Goal: Task Accomplishment & Management: Use online tool/utility

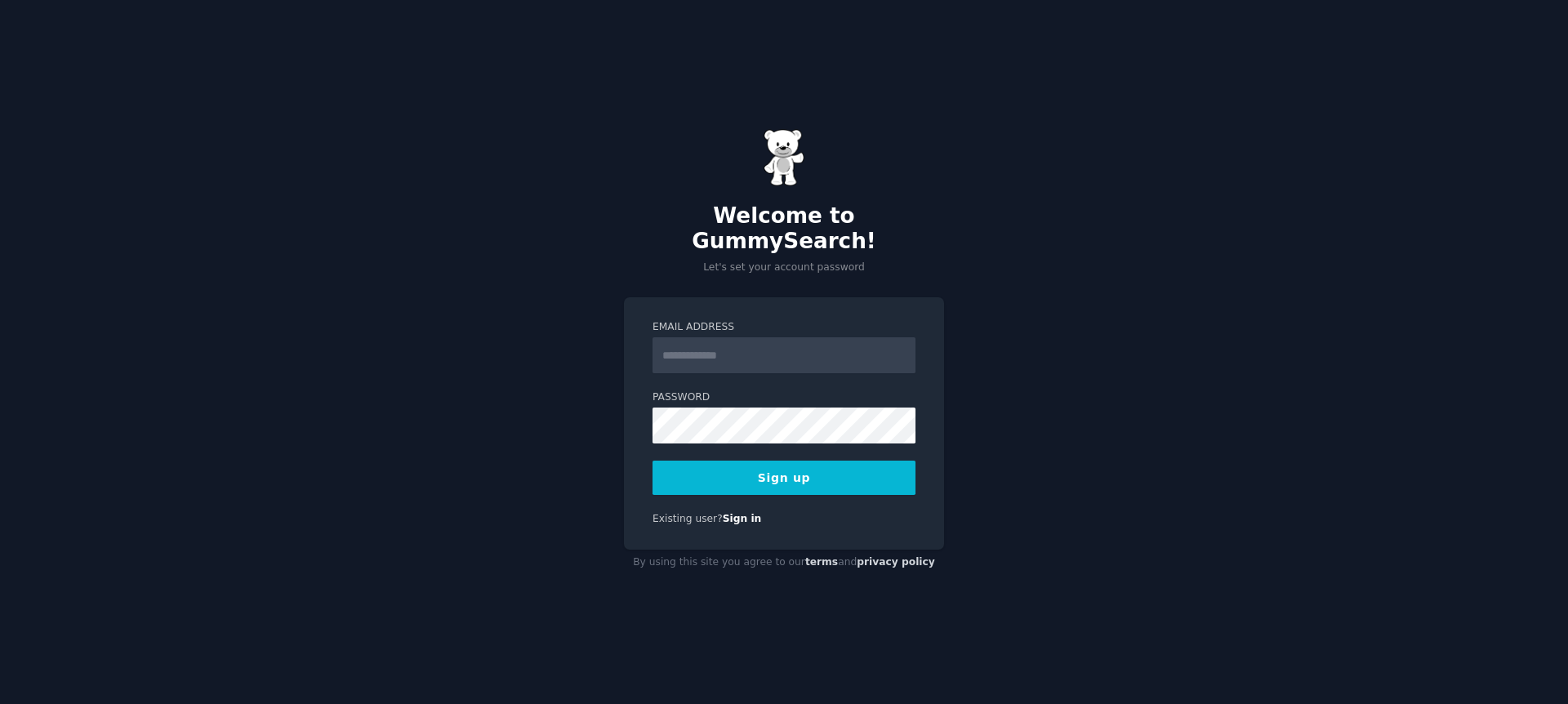
click at [747, 344] on input "Email Address" at bounding box center [784, 356] width 263 height 36
click at [760, 343] on input "Email Address" at bounding box center [784, 356] width 263 height 36
type input "**********"
click at [825, 461] on button "Sign up" at bounding box center [784, 478] width 263 height 35
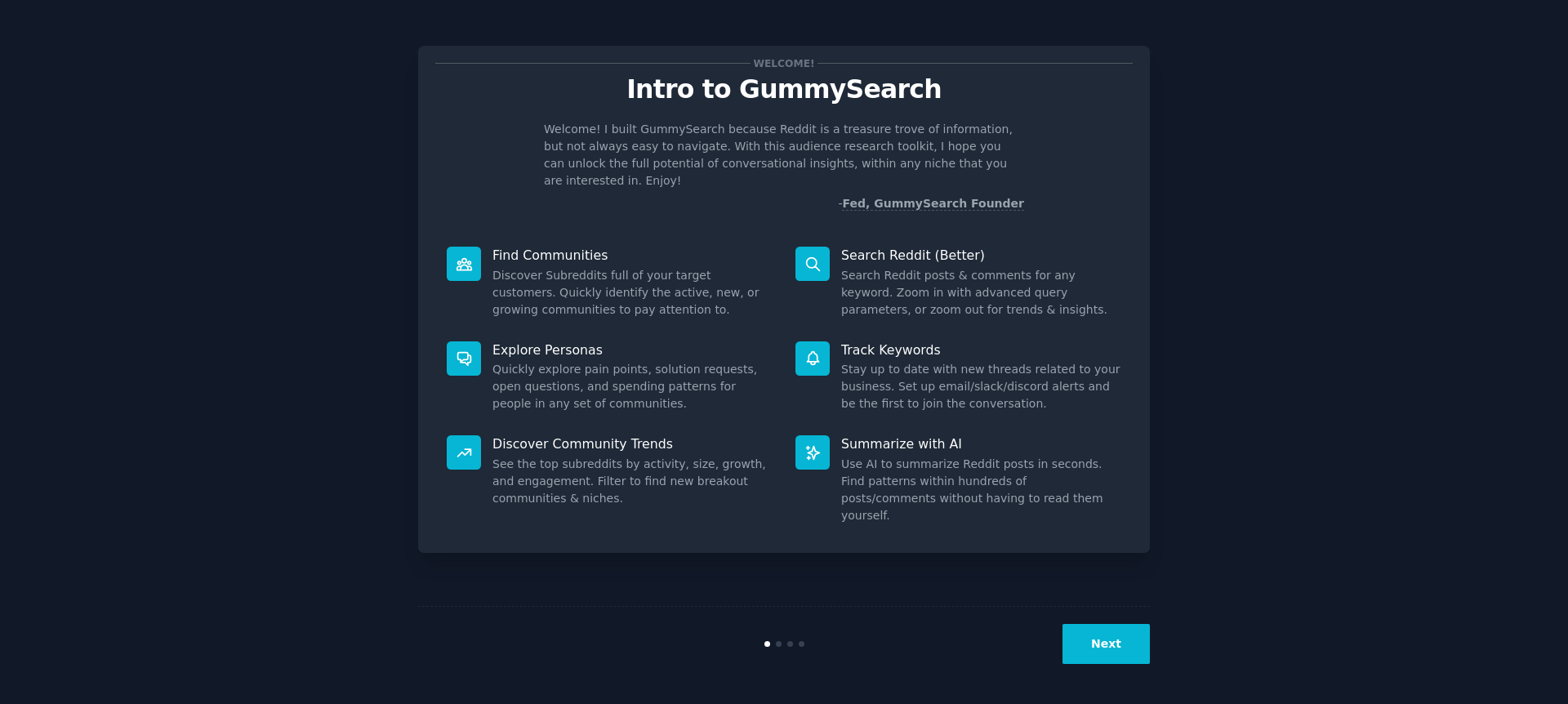
click at [1087, 645] on button "Next" at bounding box center [1107, 644] width 87 height 40
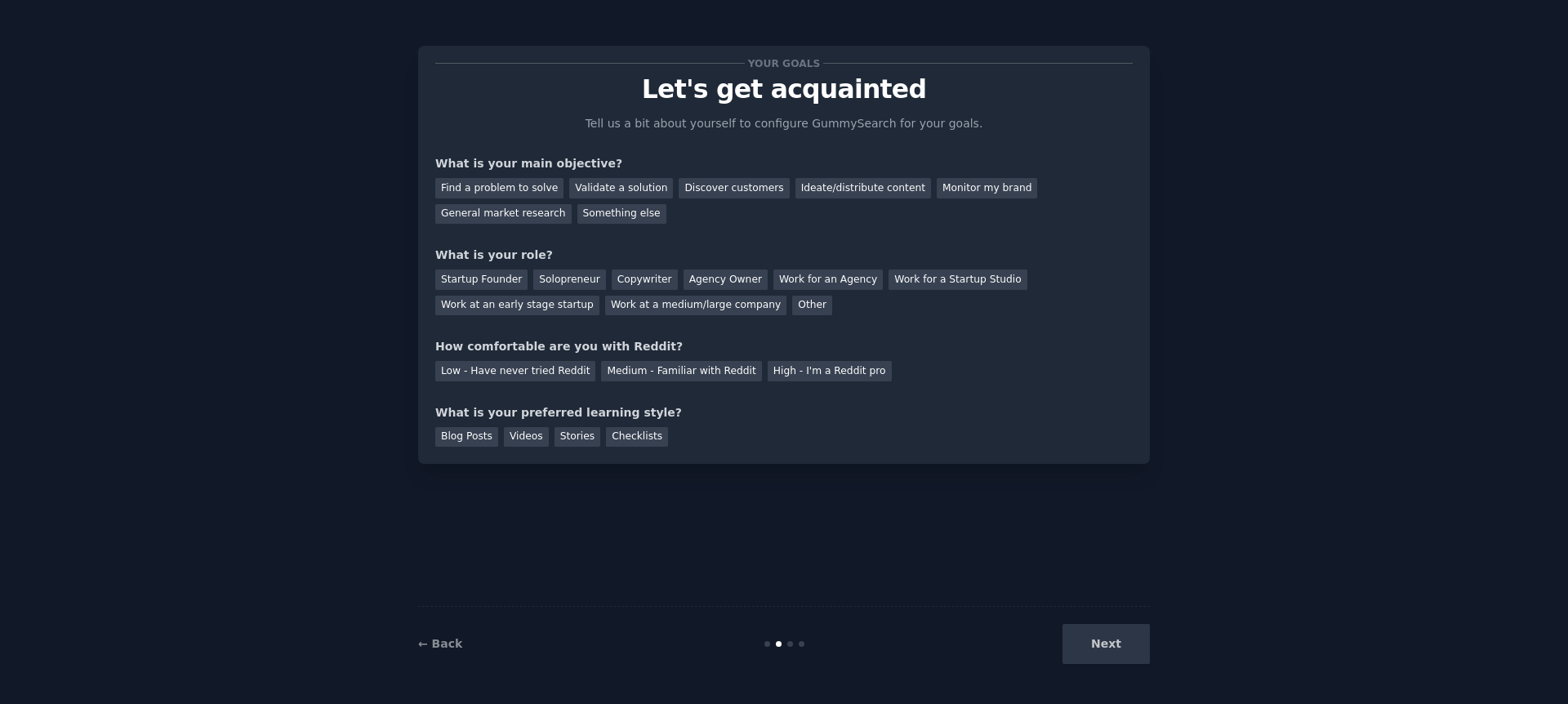
click at [1087, 645] on div "Next" at bounding box center [1028, 644] width 244 height 40
click at [1107, 644] on div "Next" at bounding box center [1028, 644] width 244 height 40
click at [687, 184] on div "Discover customers" at bounding box center [734, 188] width 111 height 21
click at [572, 204] on div "General market research" at bounding box center [503, 214] width 136 height 21
click at [738, 186] on div "Discover customers" at bounding box center [734, 188] width 111 height 21
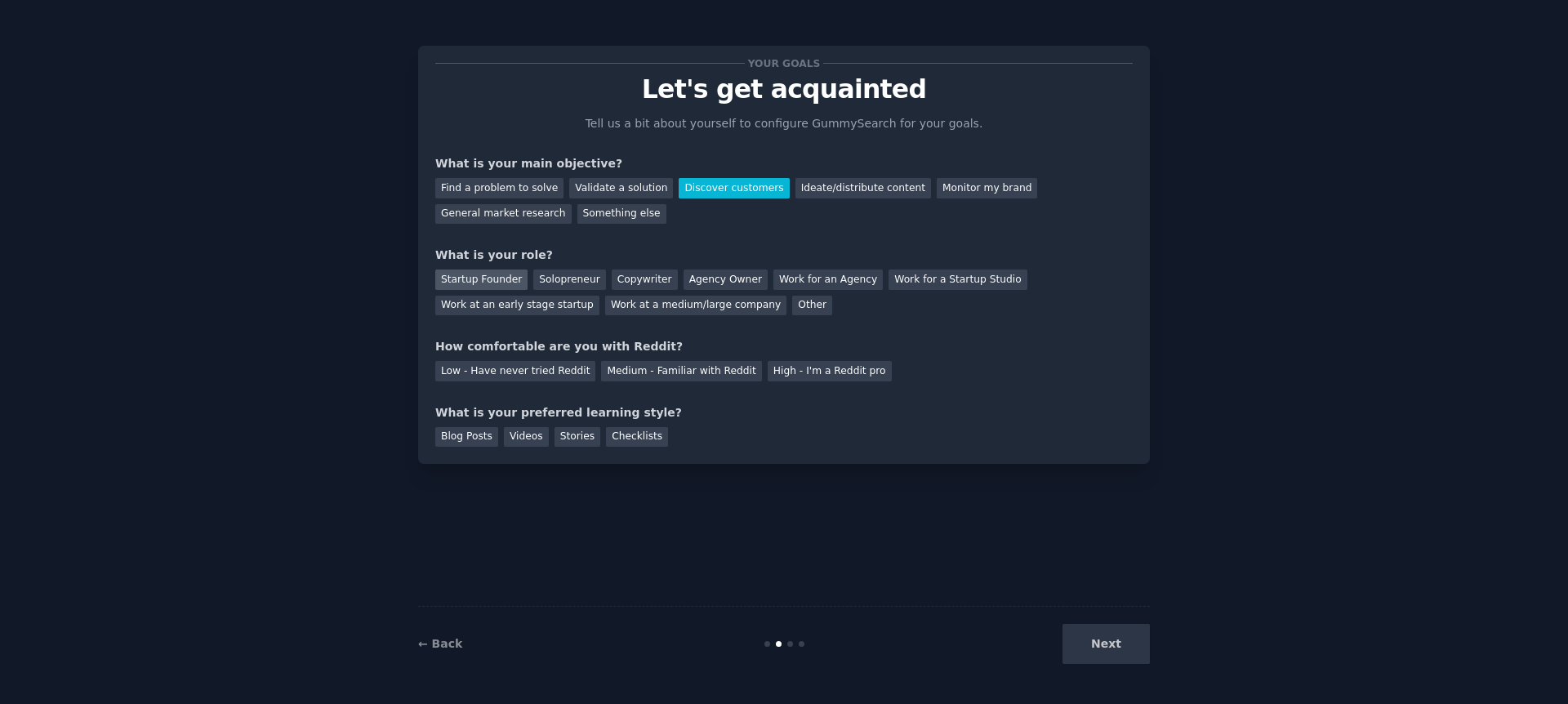
click at [505, 276] on div "Startup Founder" at bounding box center [482, 280] width 92 height 21
click at [557, 366] on div "Low - Have never tried Reddit" at bounding box center [516, 371] width 160 height 21
click at [484, 440] on div "Blog Posts" at bounding box center [467, 437] width 63 height 21
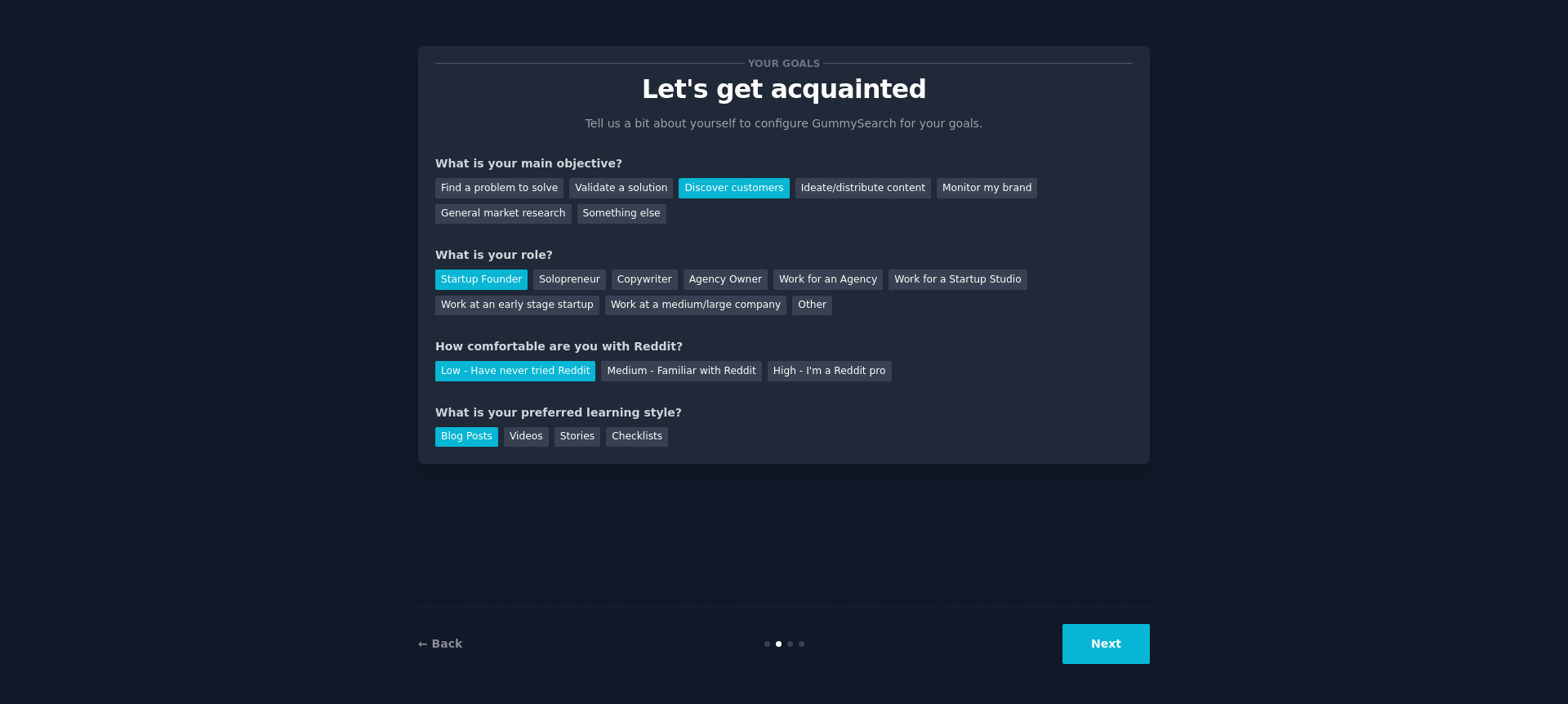
click at [1108, 649] on button "Next" at bounding box center [1107, 644] width 87 height 40
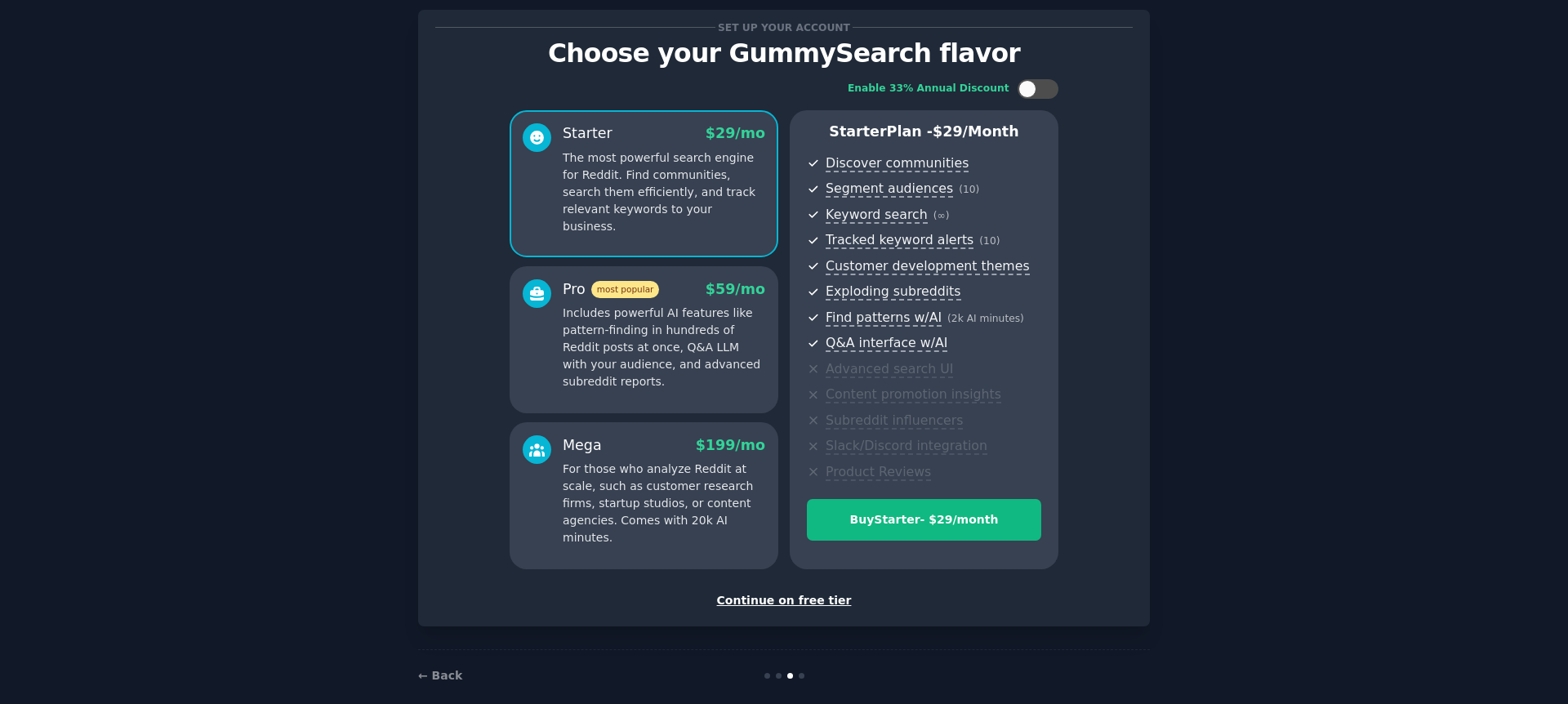
scroll to position [56, 0]
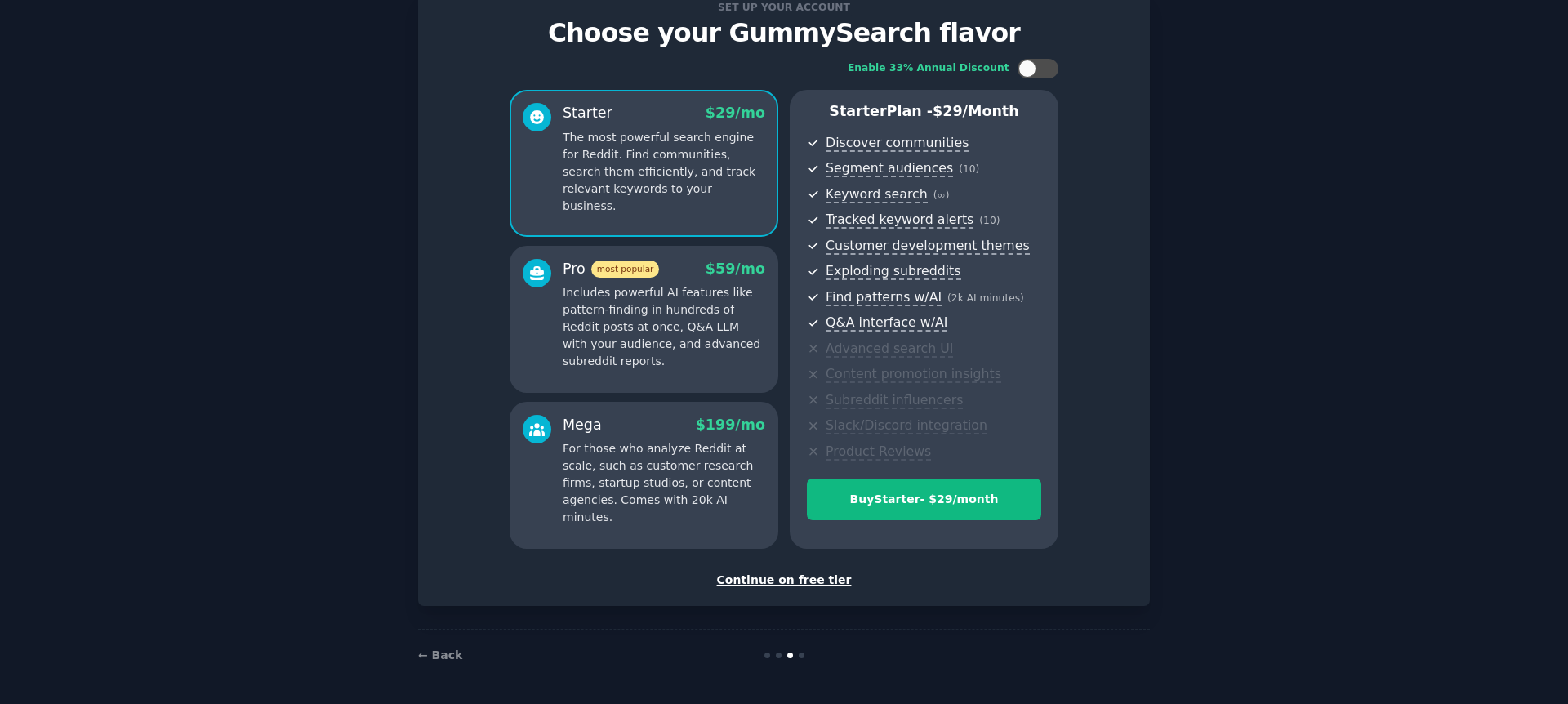
click at [801, 586] on div "Continue on free tier" at bounding box center [784, 580] width 697 height 17
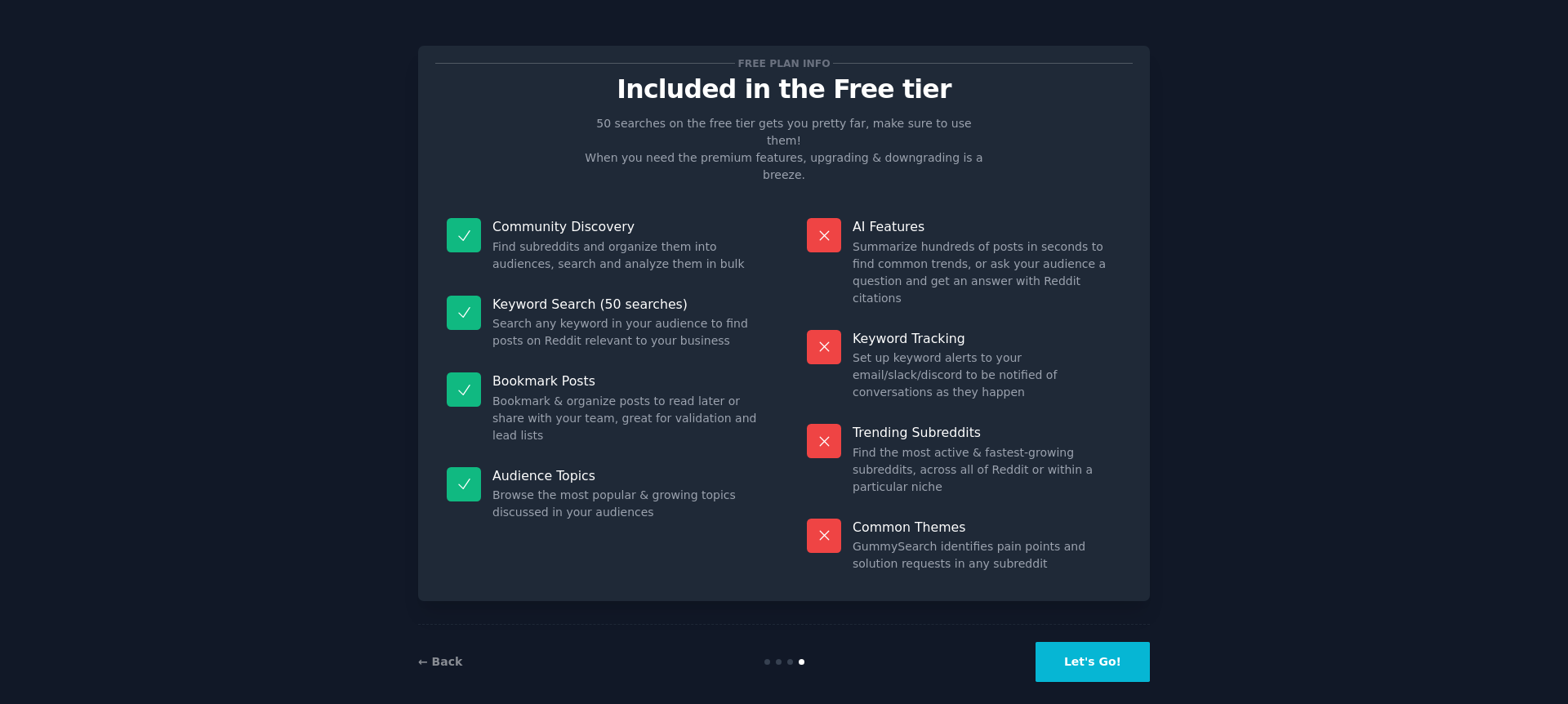
click at [1088, 667] on div "← Back Let's Go!" at bounding box center [784, 661] width 732 height 75
click at [1093, 645] on button "Let's Go!" at bounding box center [1093, 662] width 115 height 40
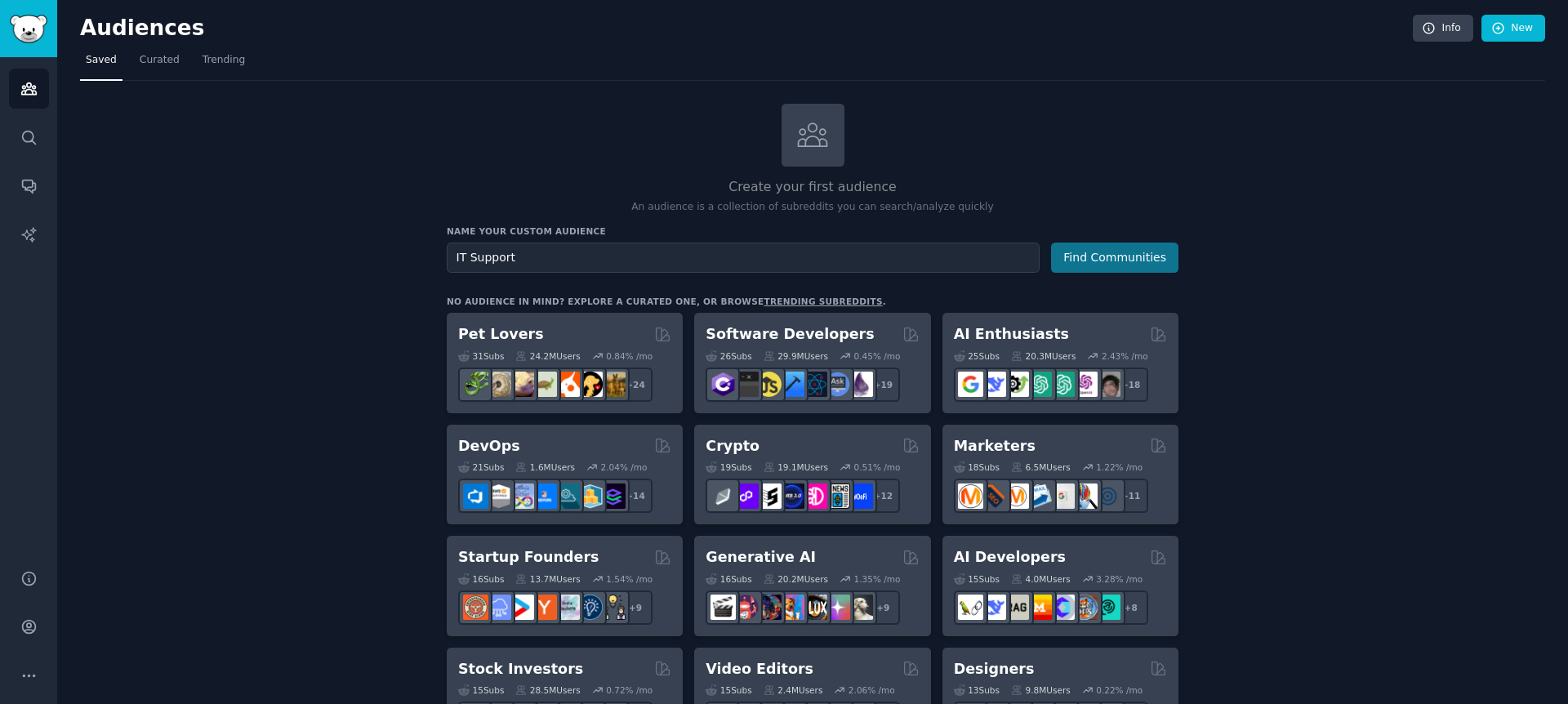
type input "IT Support"
click at [1145, 266] on button "Find Communities" at bounding box center [1115, 258] width 127 height 31
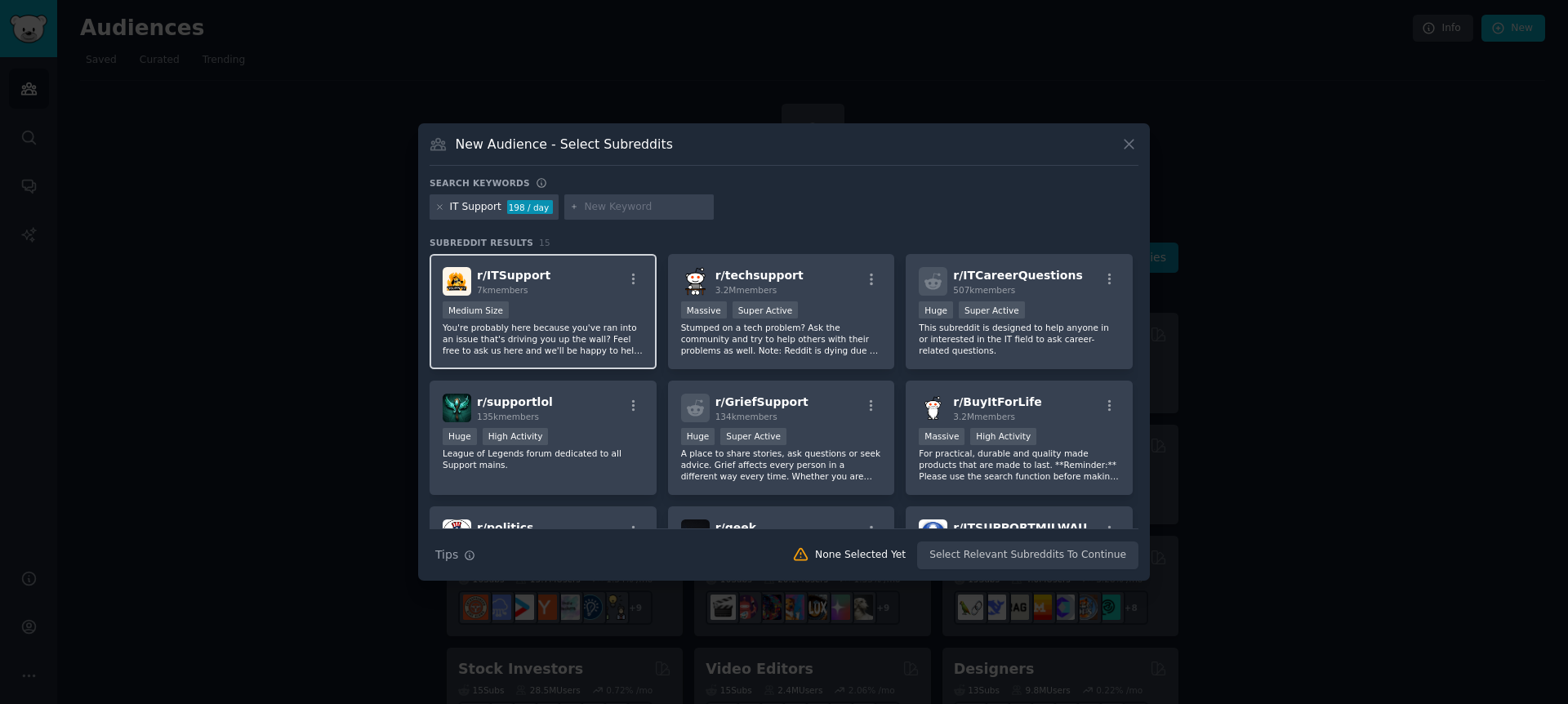
click at [621, 306] on div "Medium Size" at bounding box center [542, 311] width 201 height 21
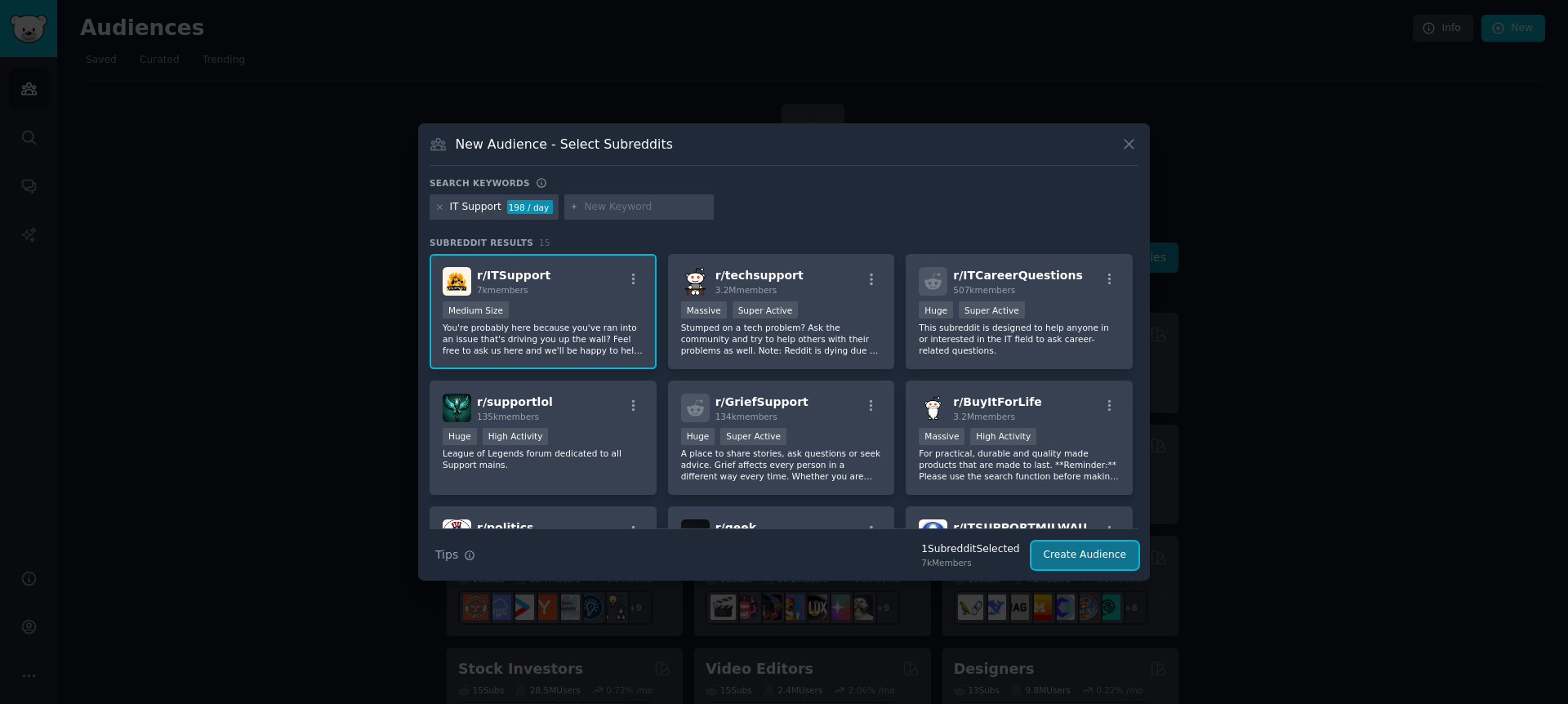
click at [1073, 561] on button "Create Audience" at bounding box center [1085, 555] width 108 height 28
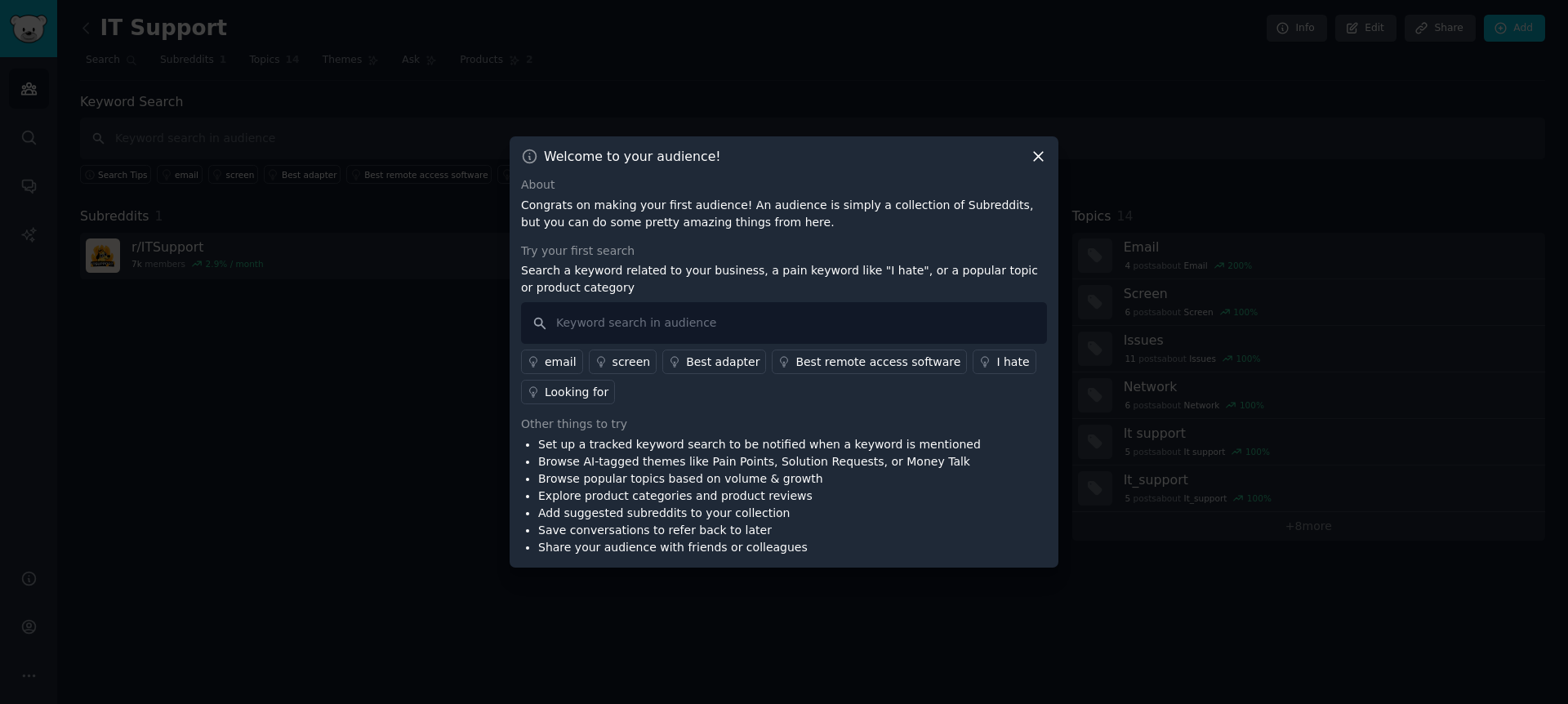
click at [569, 361] on div "email" at bounding box center [560, 362] width 32 height 17
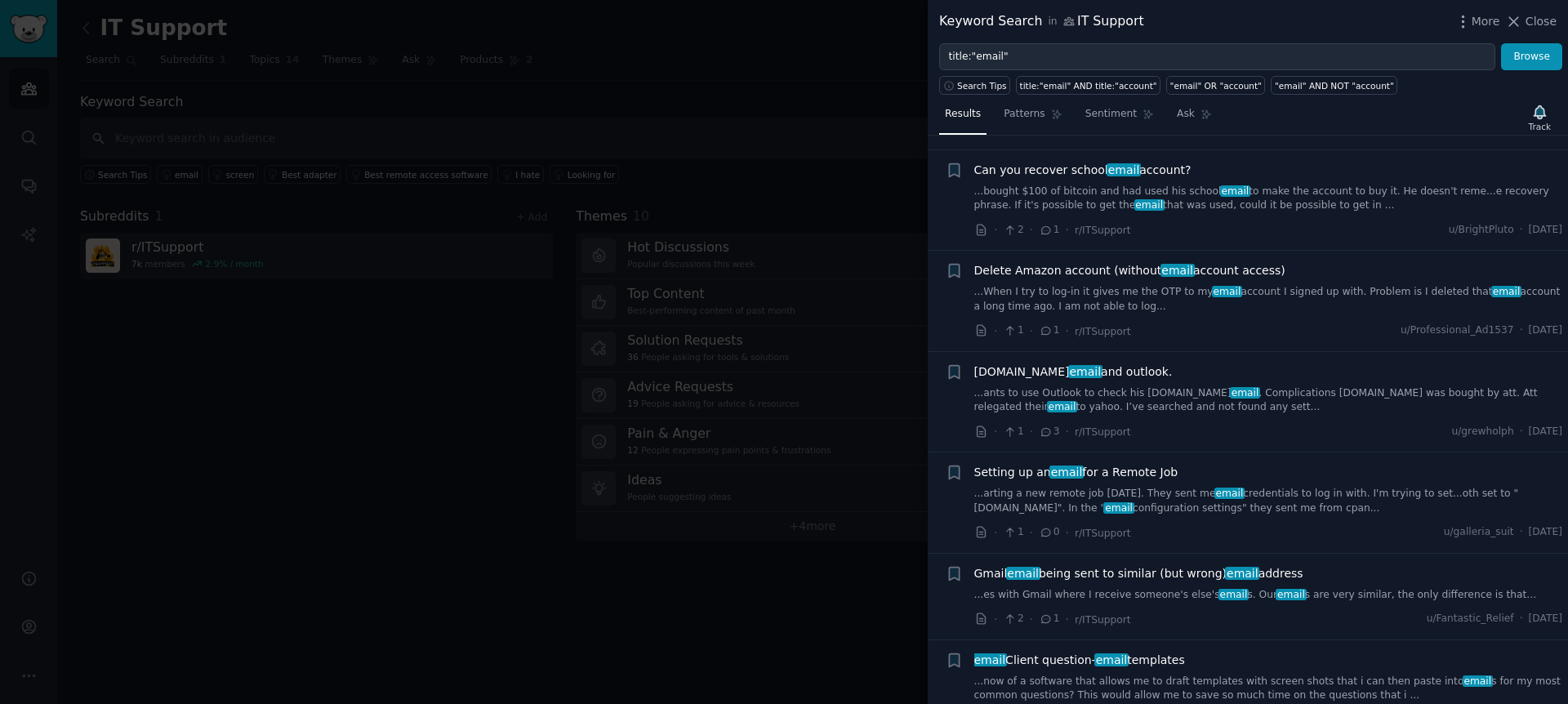
scroll to position [2182, 0]
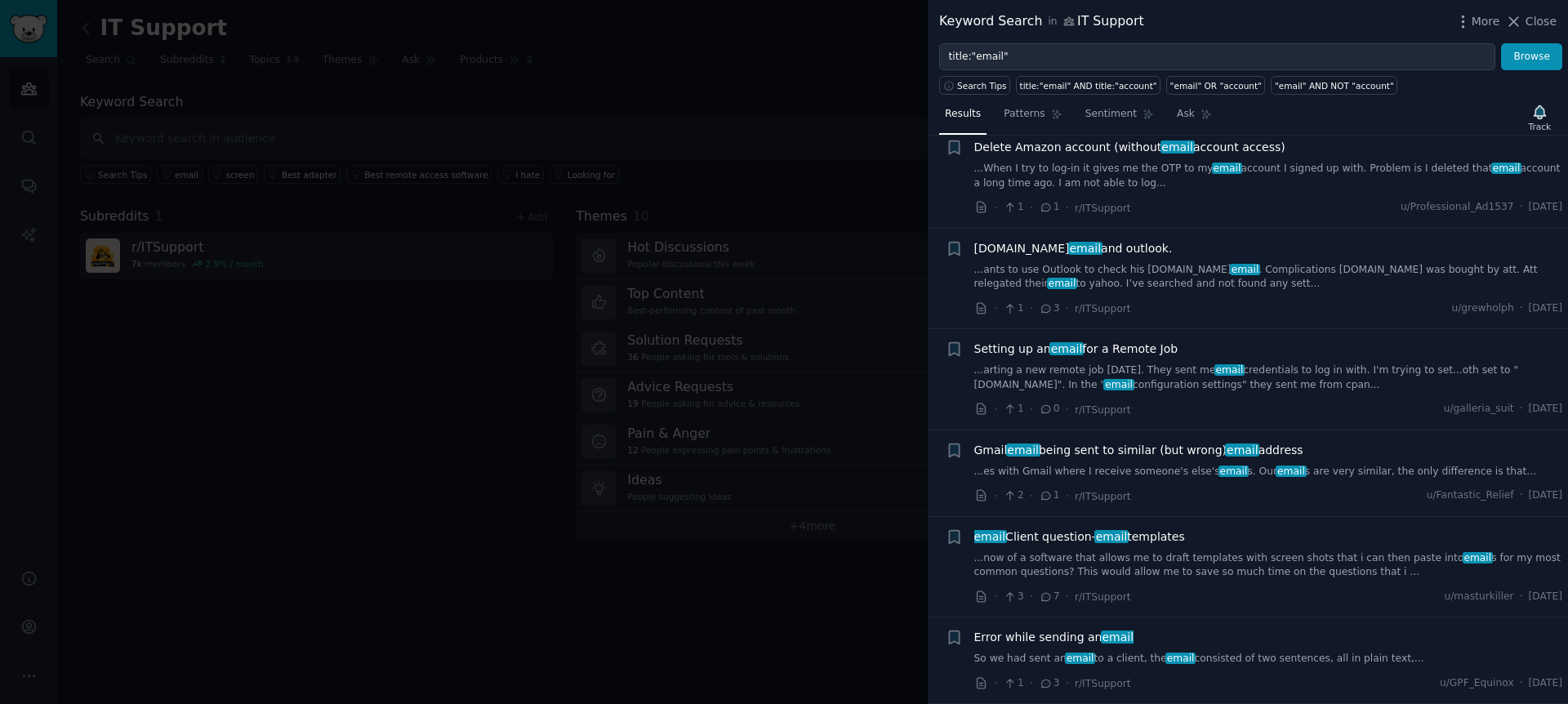
click at [1154, 284] on link "...ants to use Outlook to check his [DOMAIN_NAME] email . Complications [DOMAIN…" at bounding box center [1269, 277] width 589 height 29
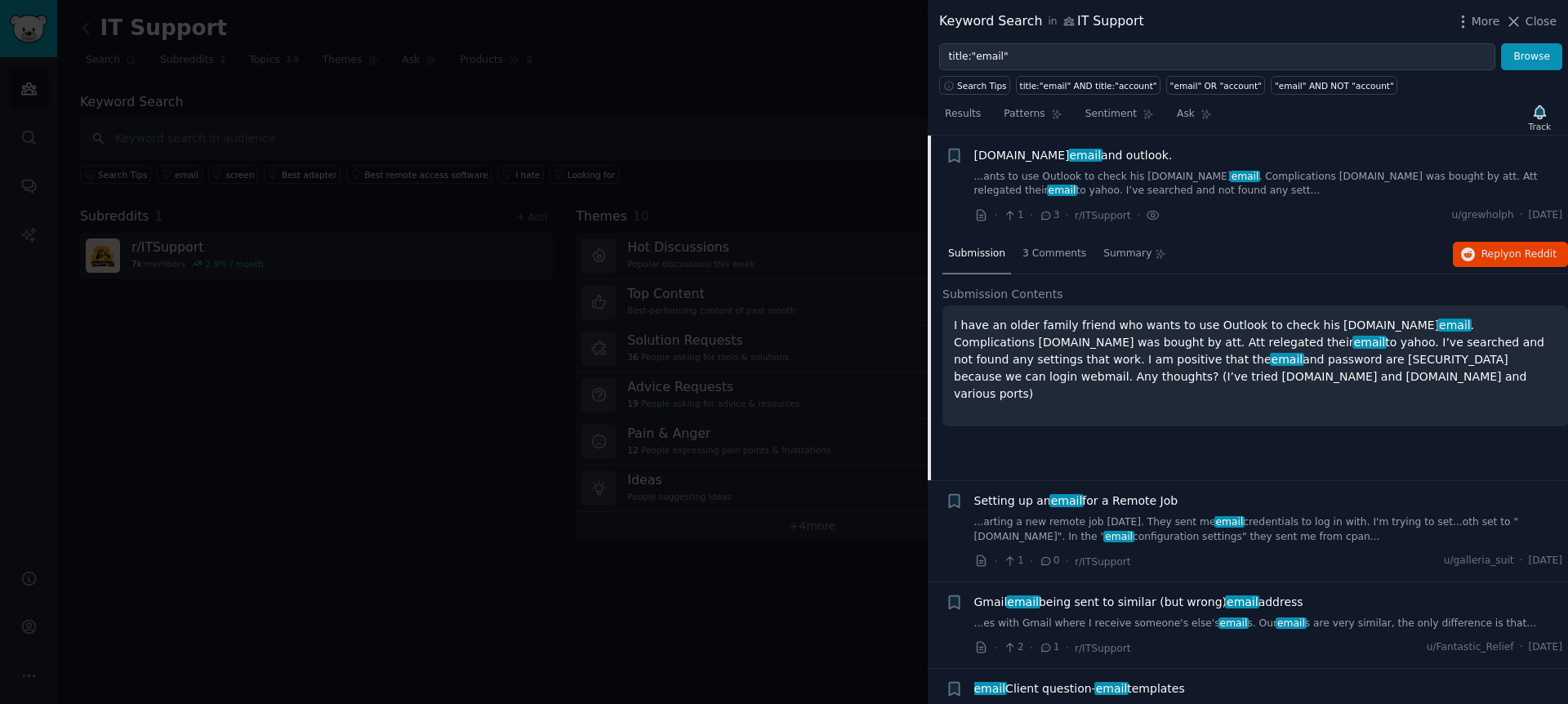
scroll to position [2427, 0]
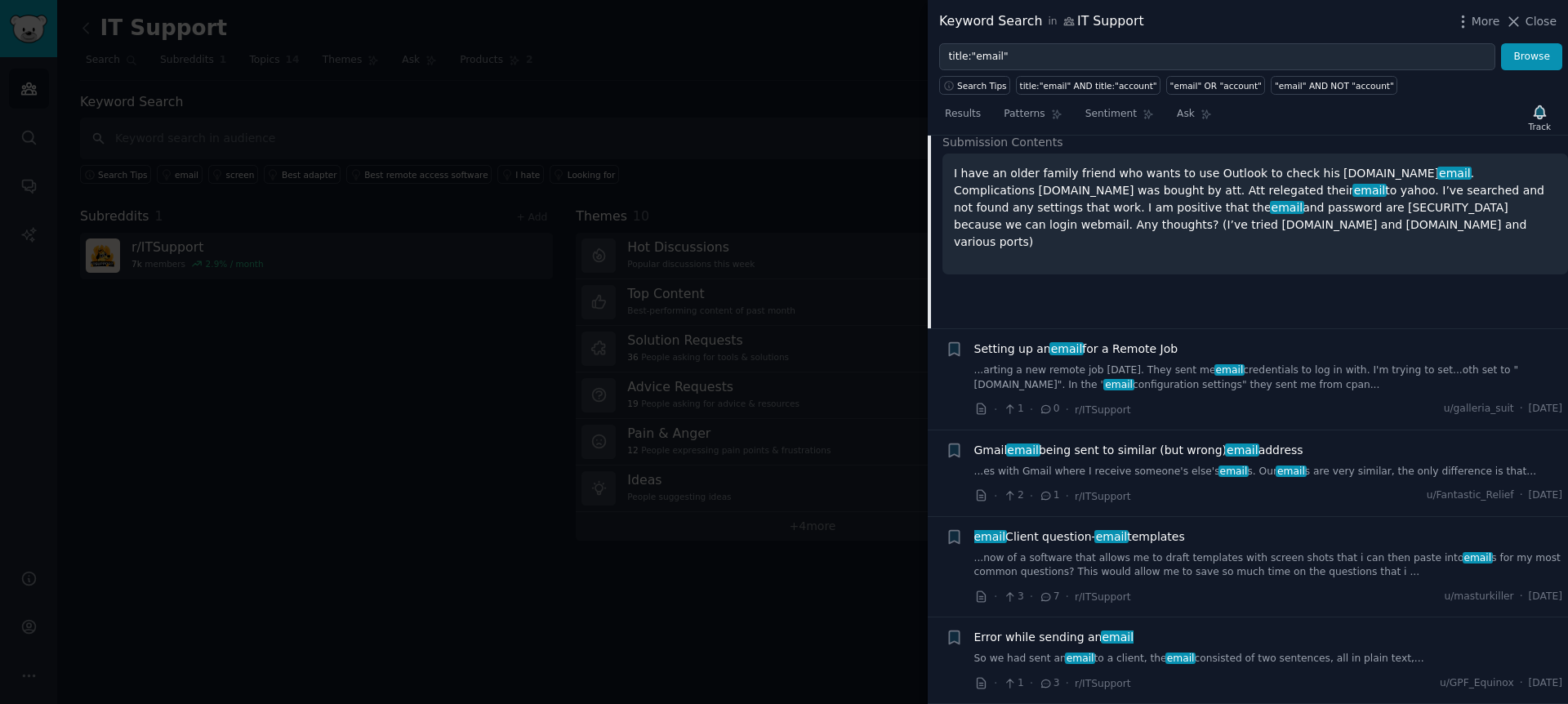
click at [1064, 376] on link "...arting a new remote job [DATE]. They sent me email credentials to log in wit…" at bounding box center [1269, 377] width 589 height 29
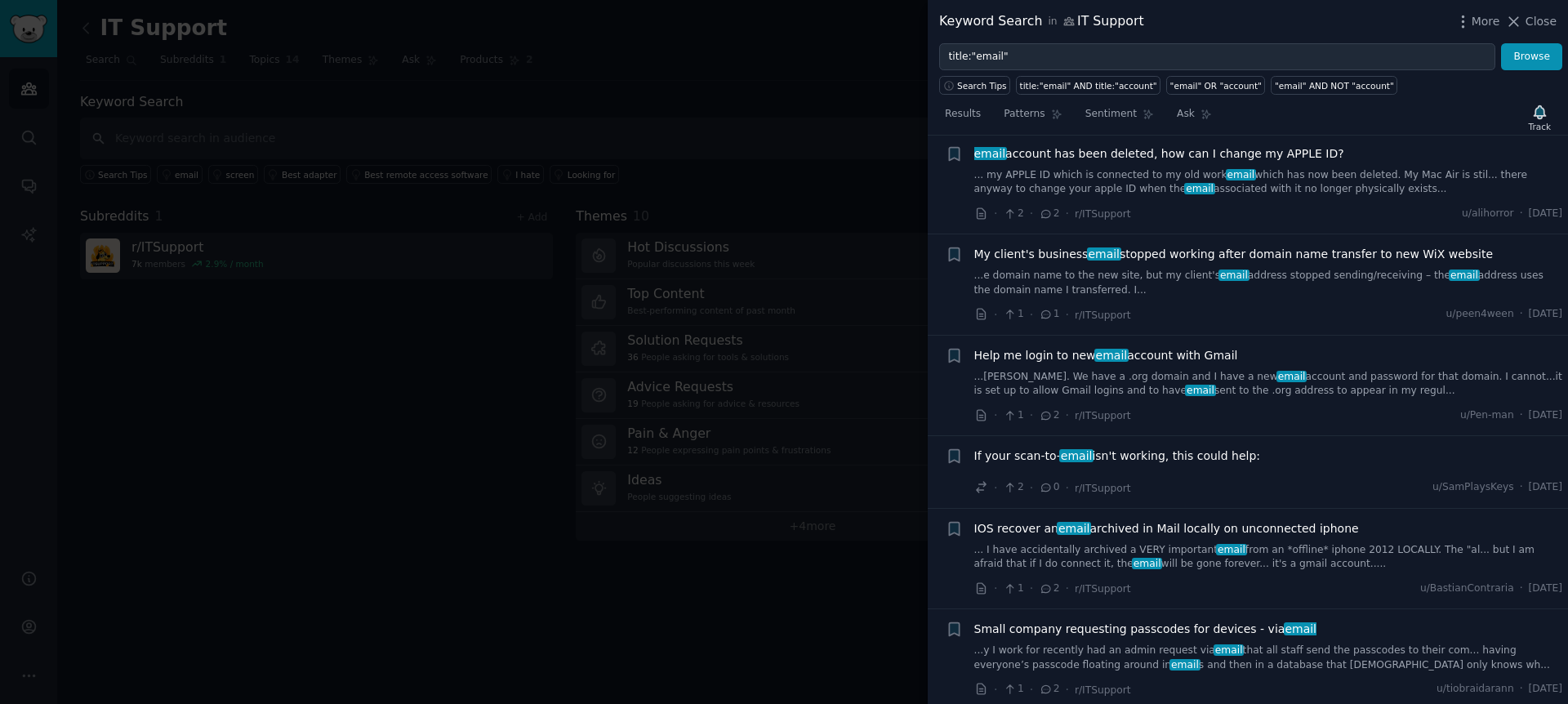
scroll to position [1493, 0]
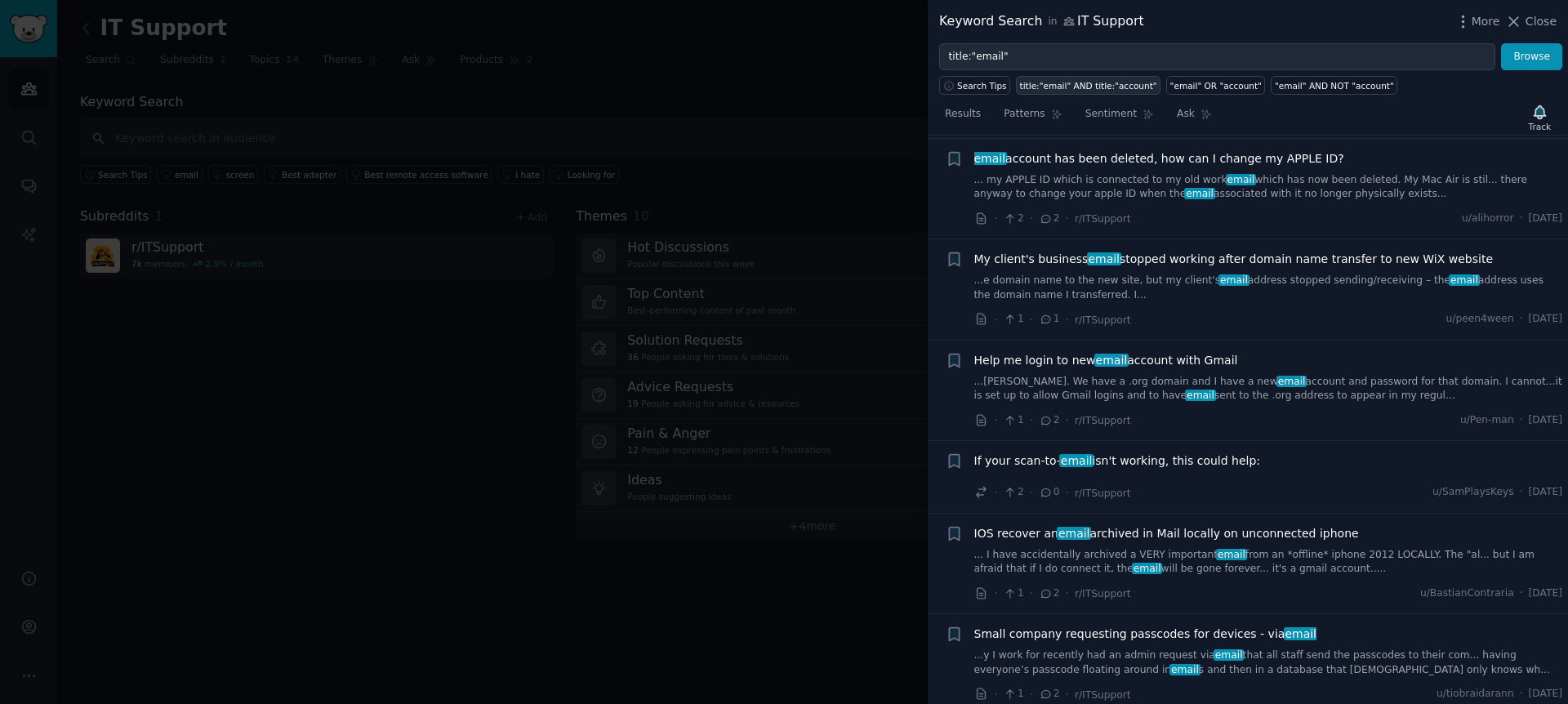
click at [1033, 83] on div "title:"email" AND title:"account"" at bounding box center [1089, 86] width 137 height 12
type input "title:"email" AND title:"account""
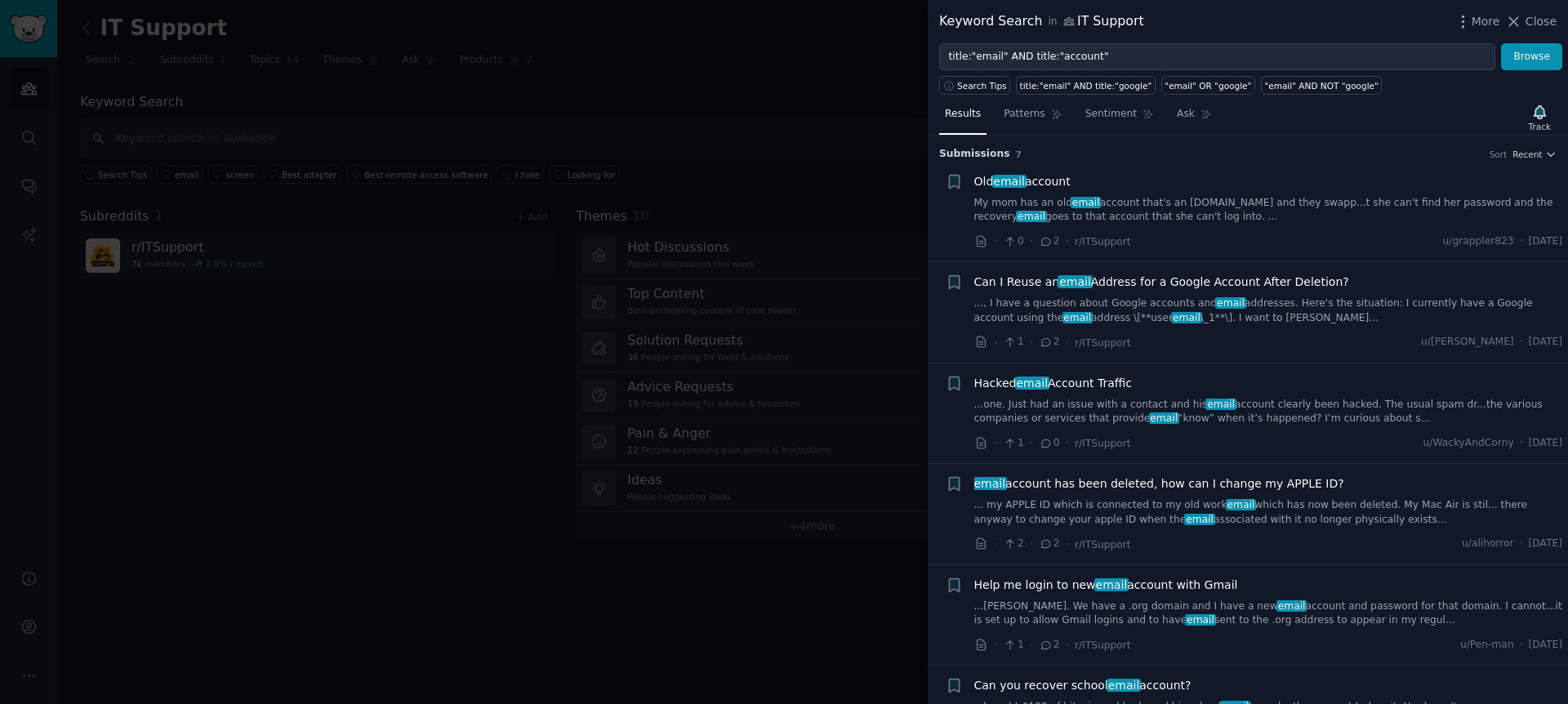
click at [777, 191] on div at bounding box center [784, 352] width 1568 height 704
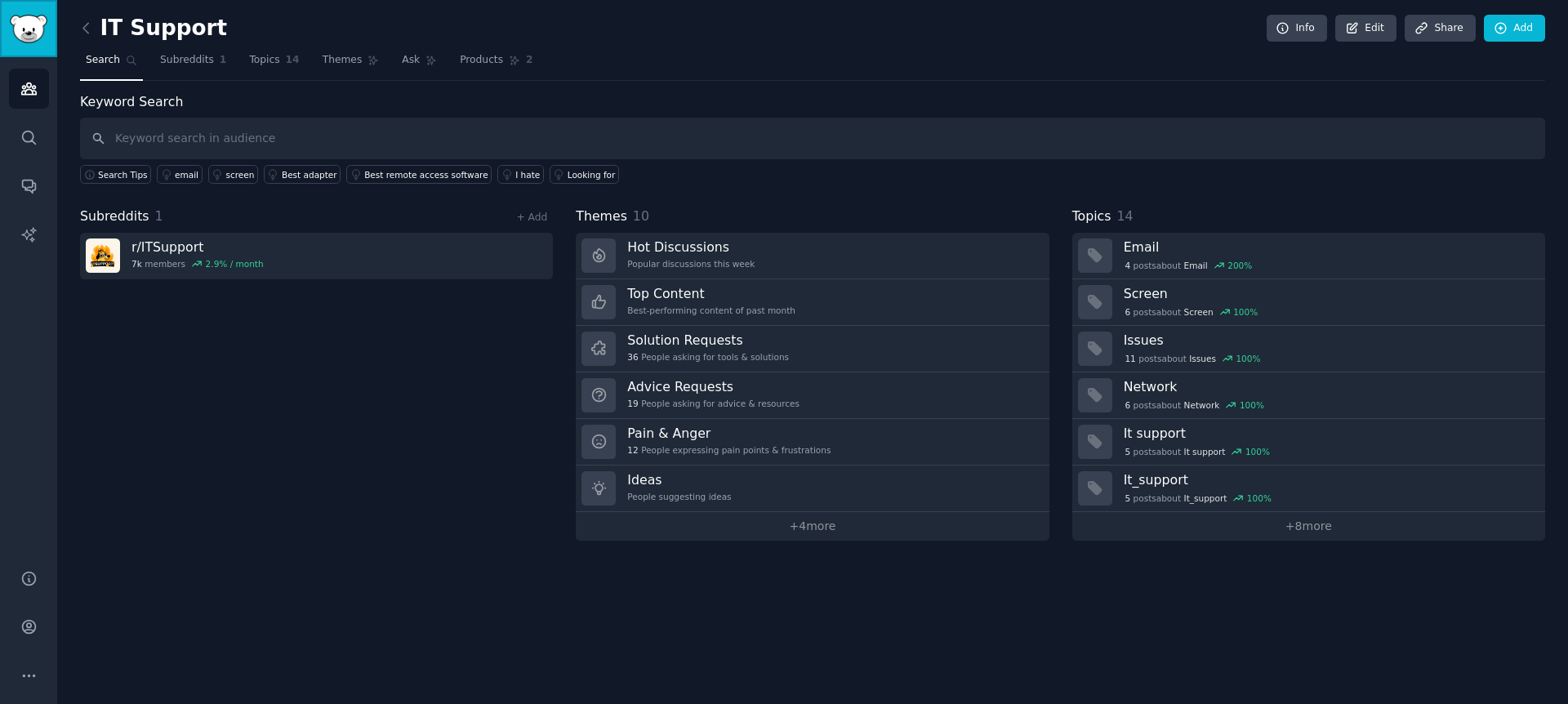
click at [28, 41] on img "Sidebar" at bounding box center [29, 29] width 38 height 29
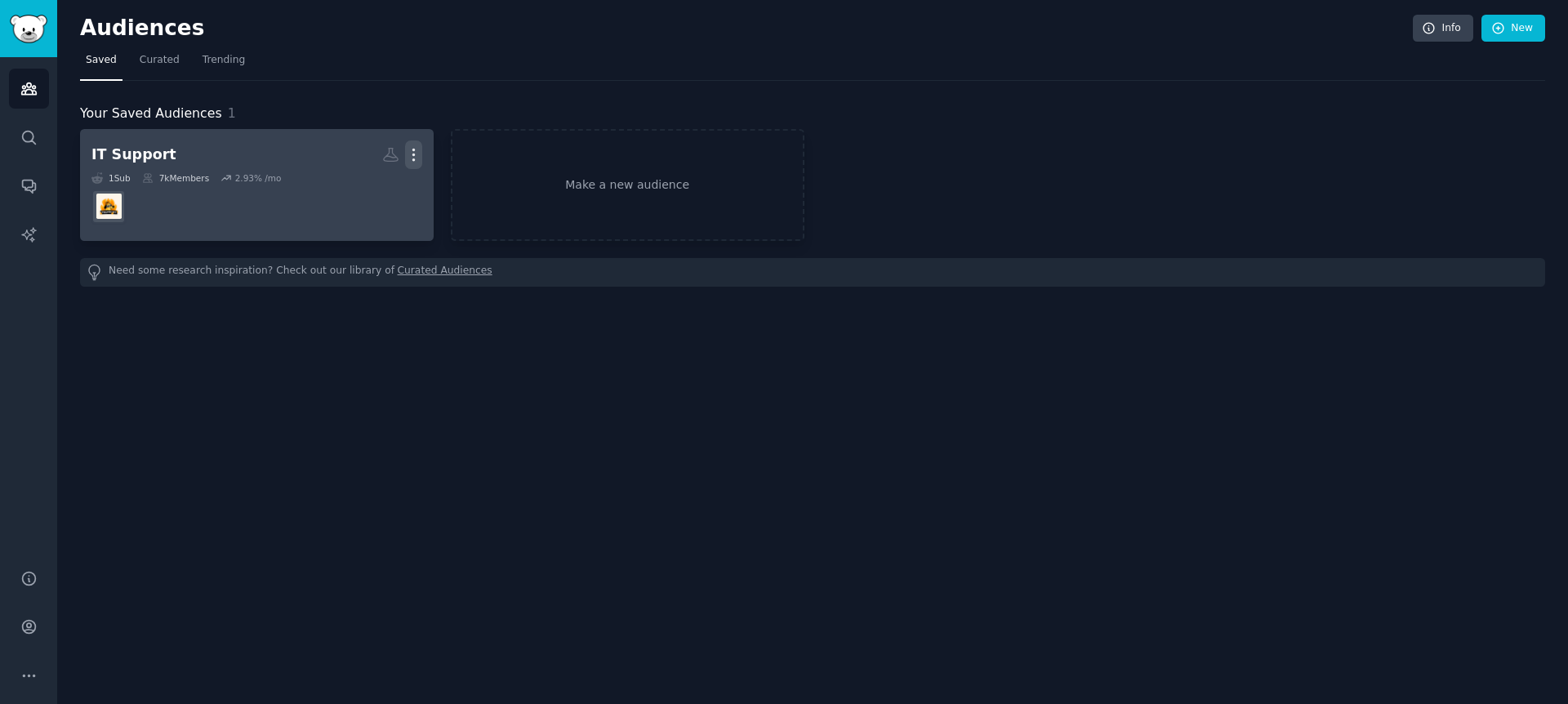
click at [417, 161] on icon "button" at bounding box center [413, 154] width 17 height 17
click at [360, 201] on div "Delete" at bounding box center [357, 190] width 78 height 35
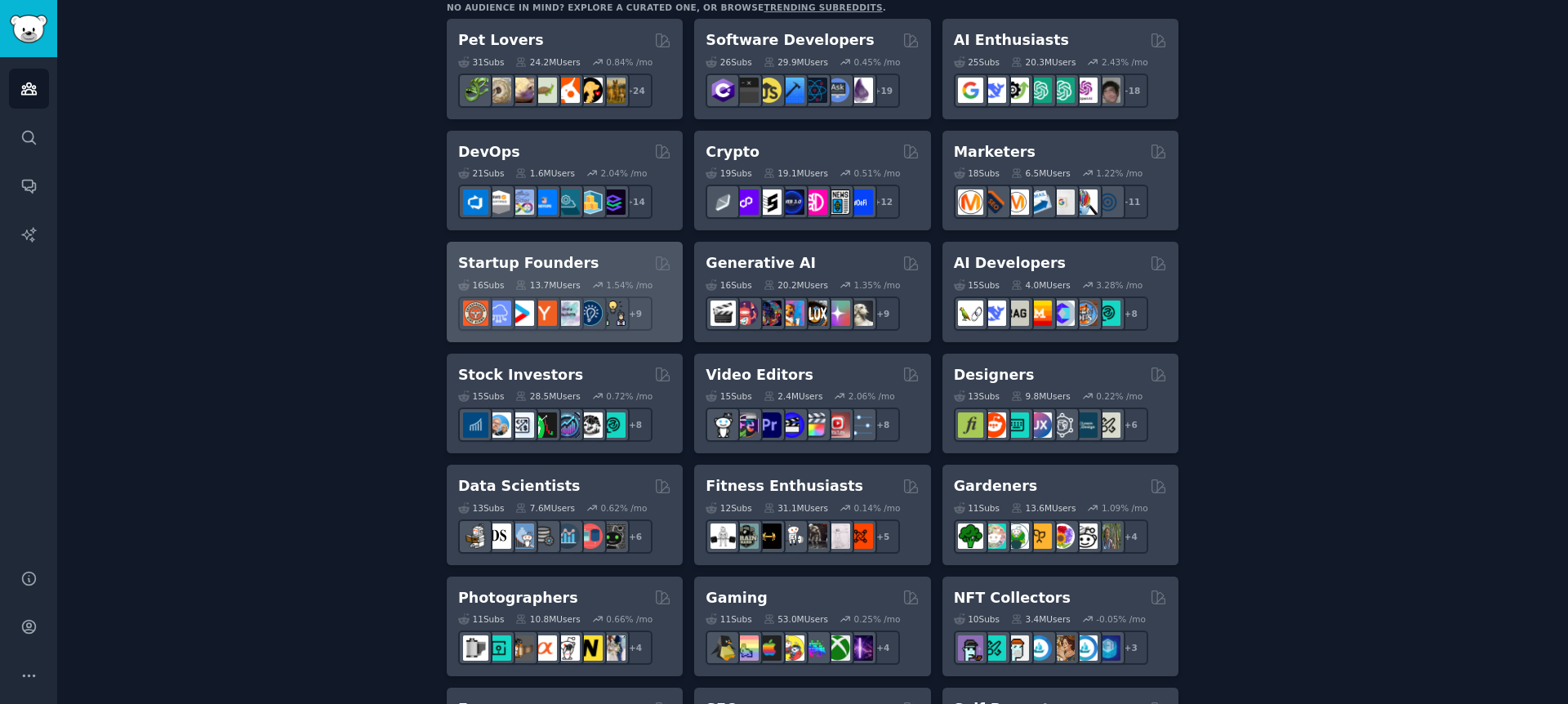
scroll to position [147, 0]
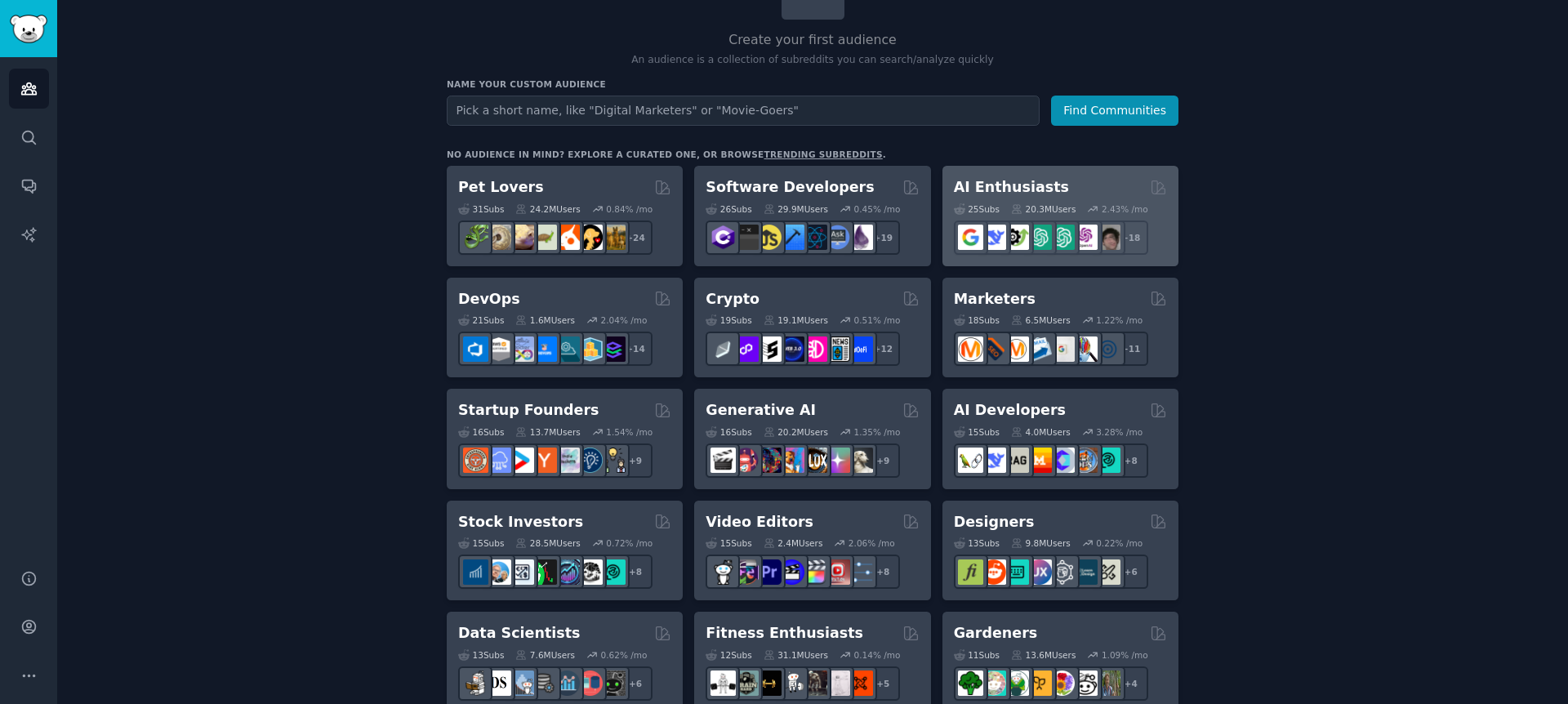
click at [998, 177] on h2 "AI Enthusiasts" at bounding box center [1012, 187] width 116 height 21
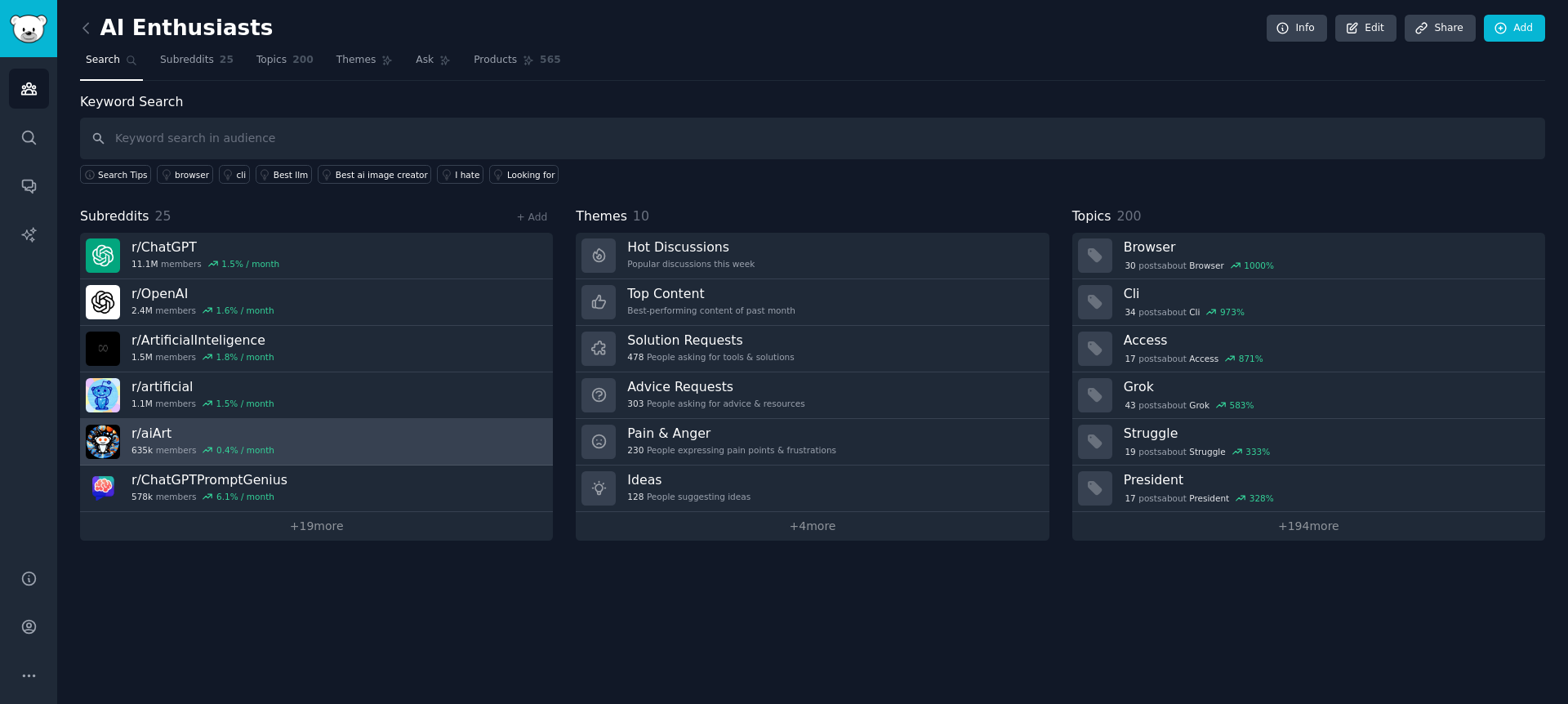
click at [264, 453] on link "r/ aiArt 635k members 0.4 % / month" at bounding box center [316, 442] width 473 height 46
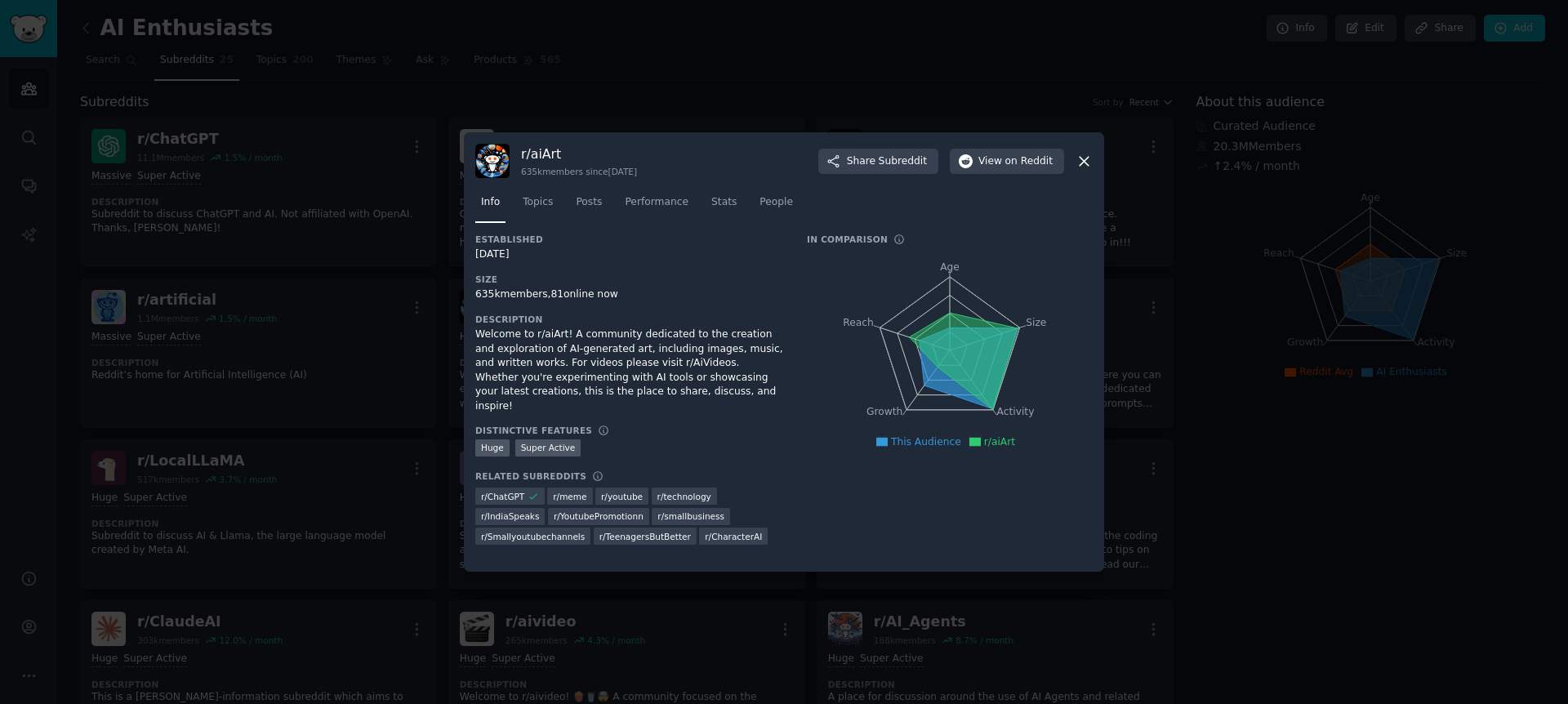
click at [1067, 154] on div "r/ aiArt 635k members since [DATE] Share Subreddit View on Reddit" at bounding box center [784, 161] width 617 height 35
click at [1079, 153] on icon at bounding box center [1084, 161] width 17 height 17
